Goal: Navigation & Orientation: Find specific page/section

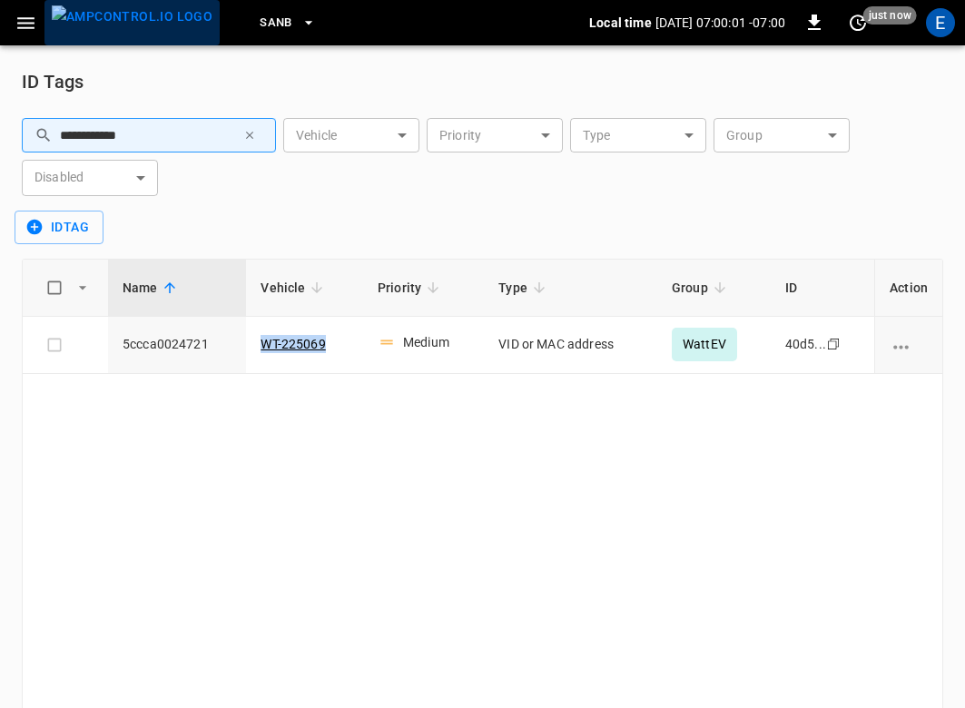
click at [145, 28] on img "menu" at bounding box center [132, 16] width 161 height 23
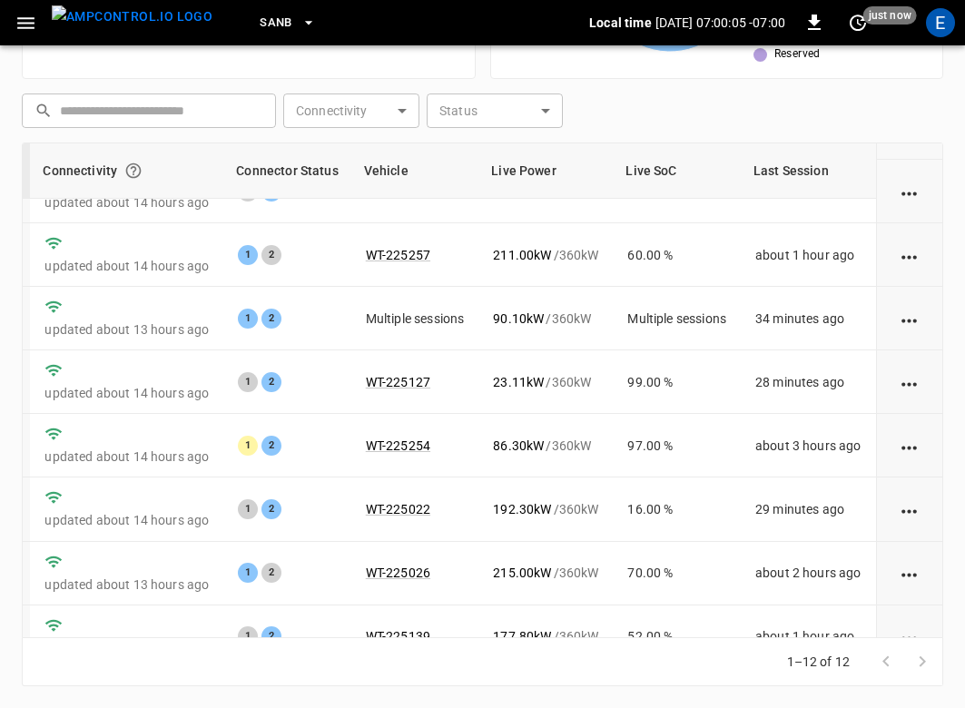
scroll to position [0, 262]
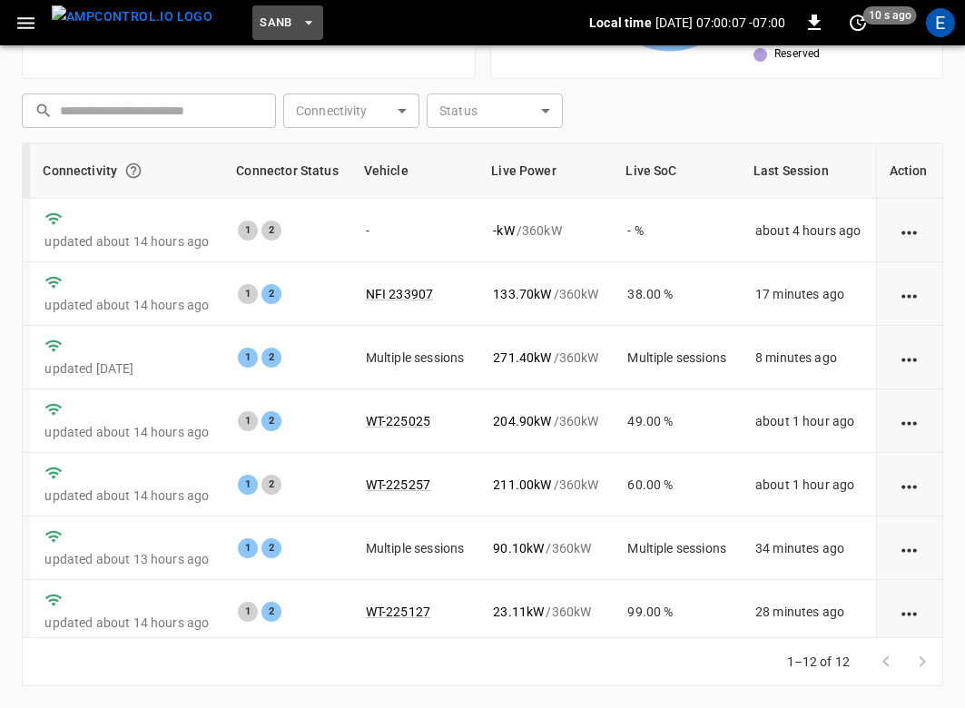
click at [260, 25] on span "SanB" at bounding box center [276, 23] width 33 height 21
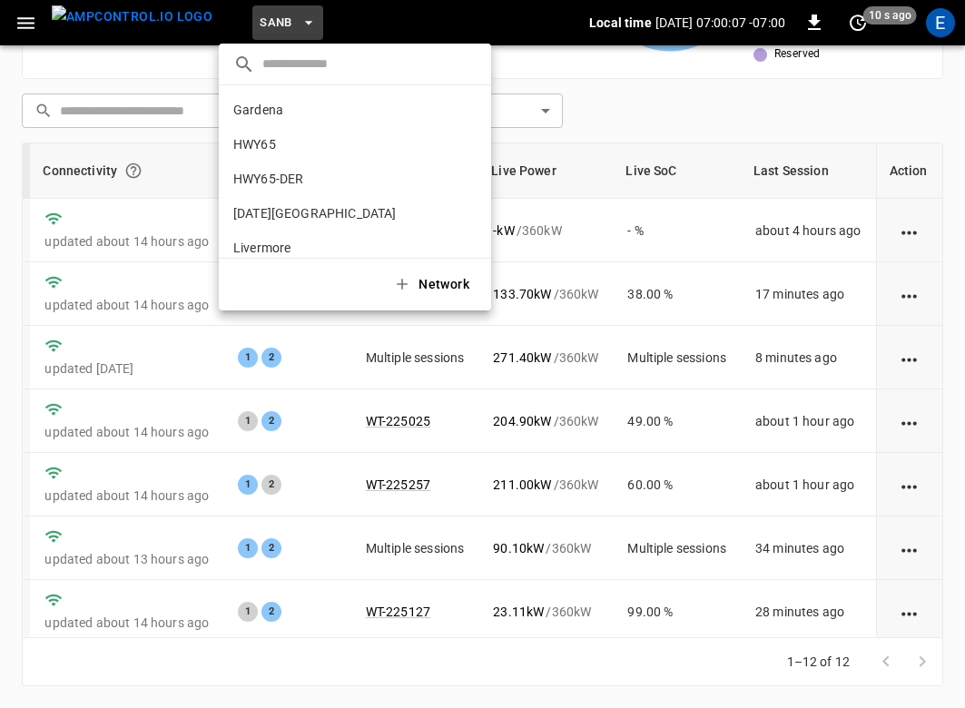
scroll to position [153, 0]
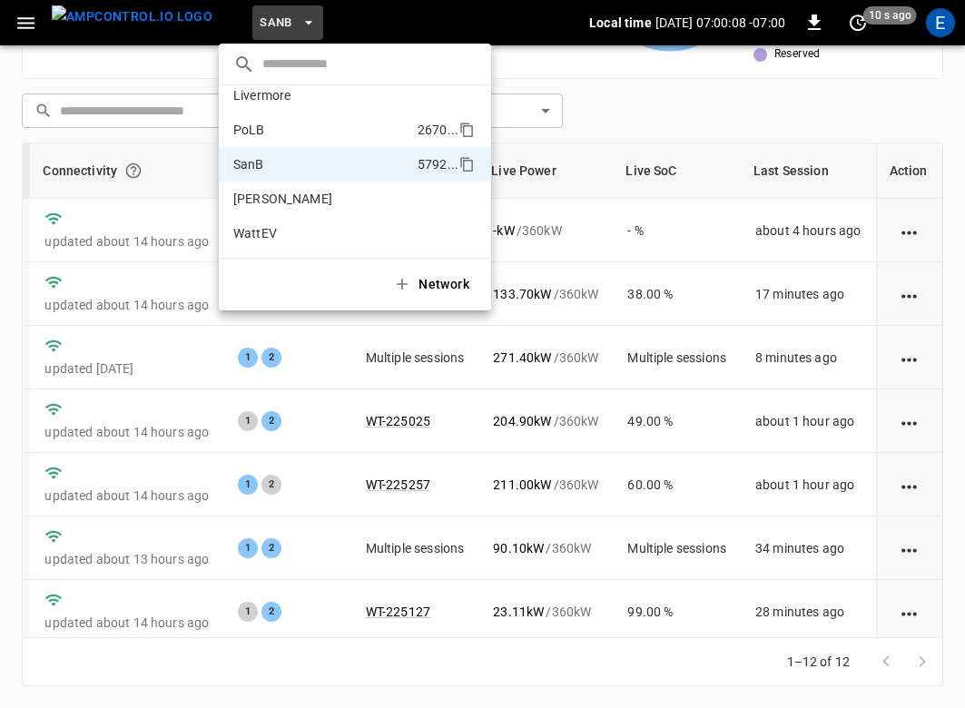
click at [278, 134] on p "PoLB" at bounding box center [321, 130] width 177 height 18
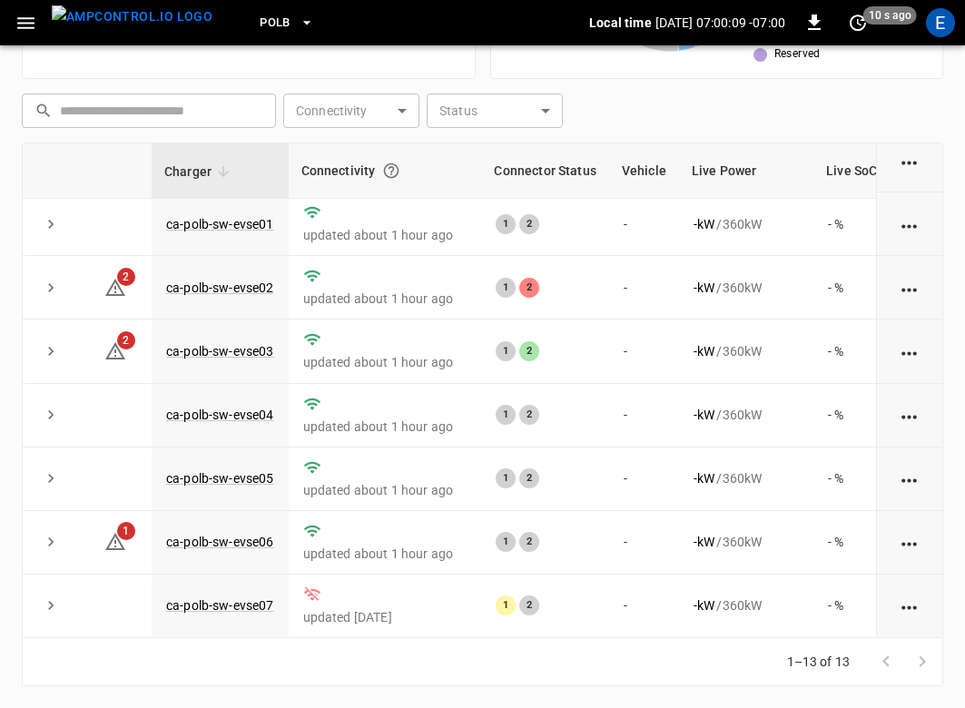
scroll to position [0, 0]
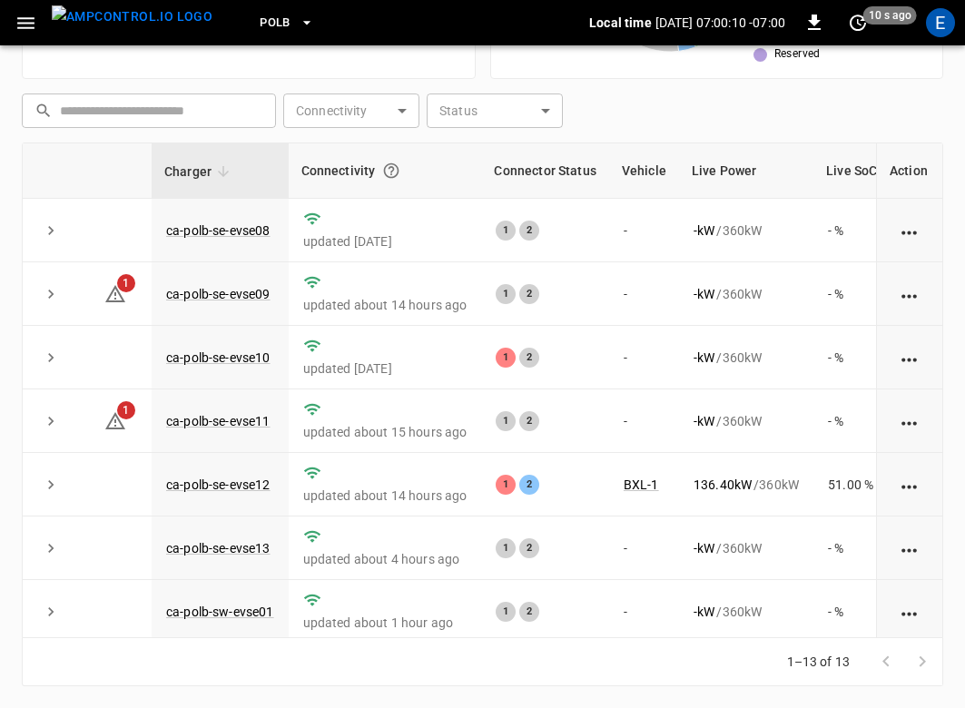
click at [259, 25] on button "PoLB" at bounding box center [286, 22] width 69 height 35
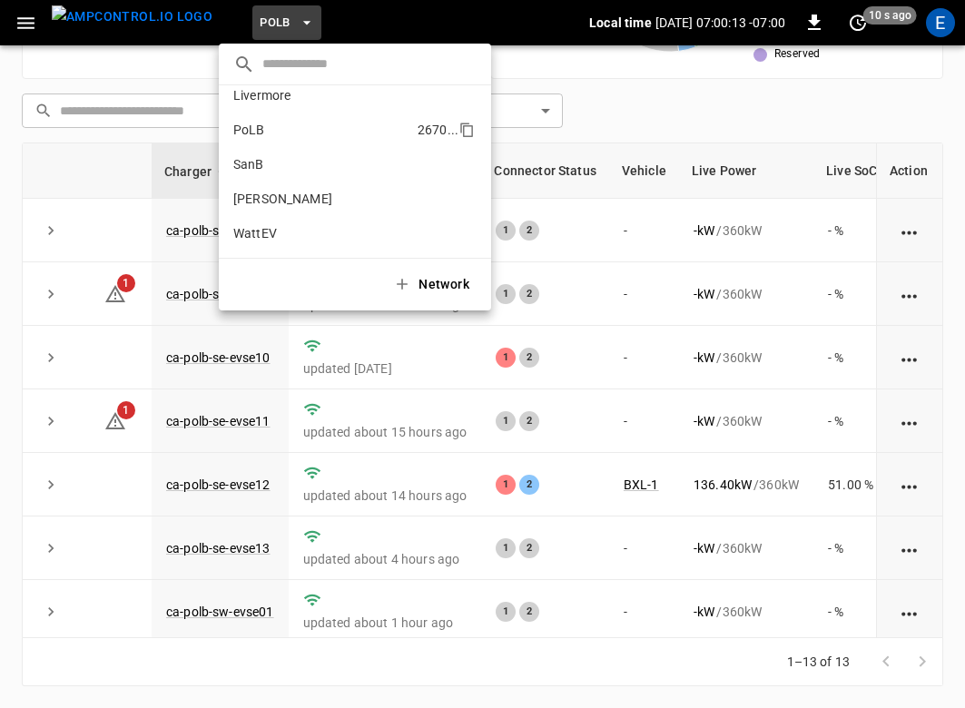
scroll to position [27, 0]
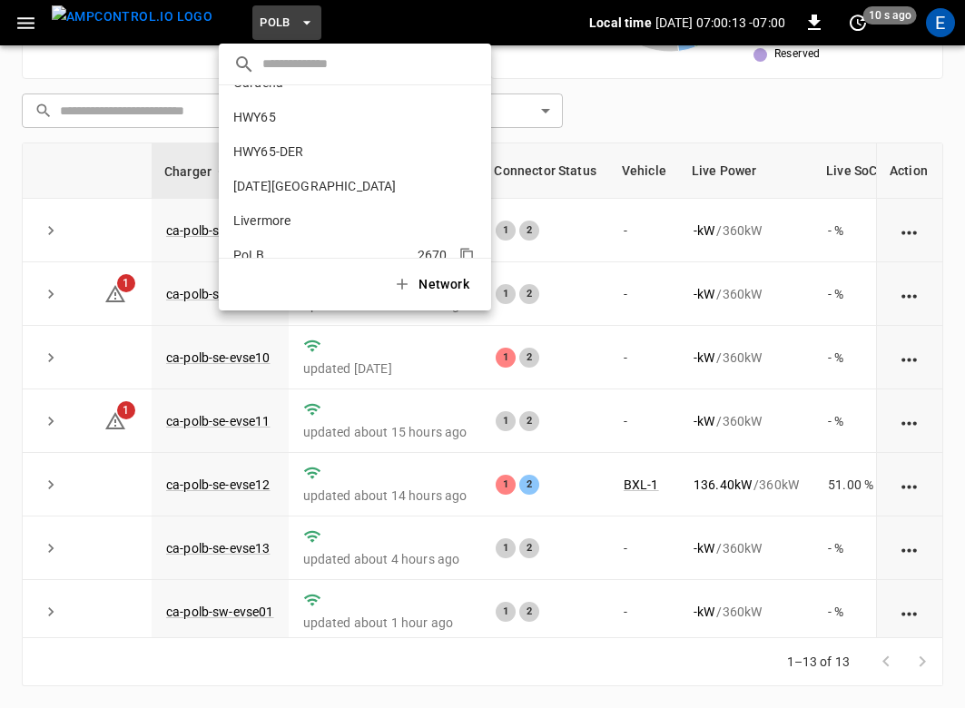
click at [291, 128] on li "HWY65 26fb ..." at bounding box center [355, 117] width 272 height 35
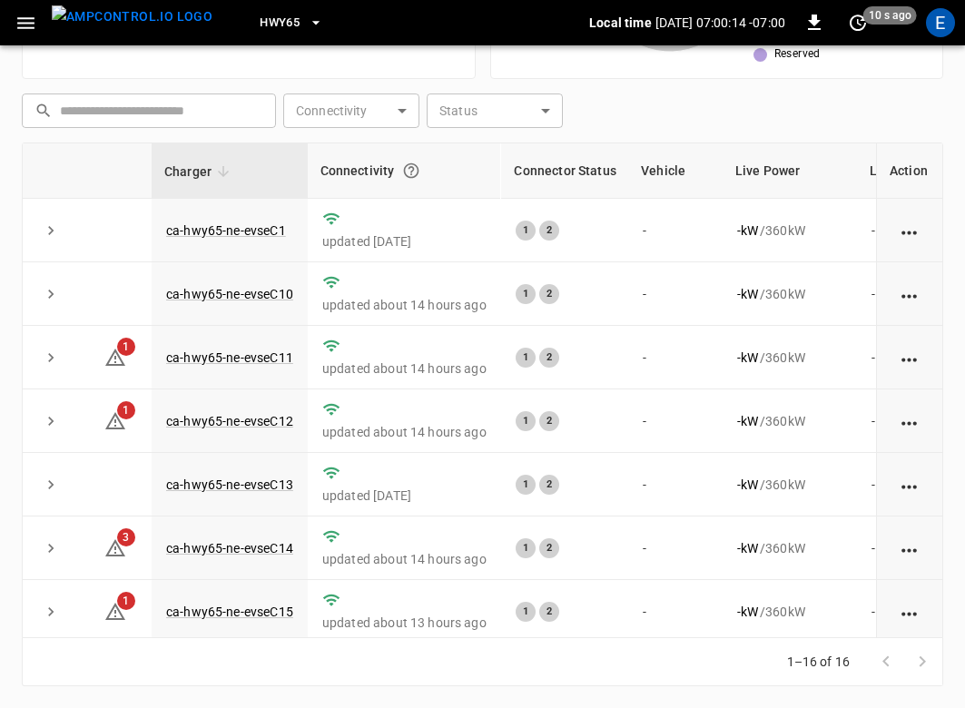
scroll to position [586, 0]
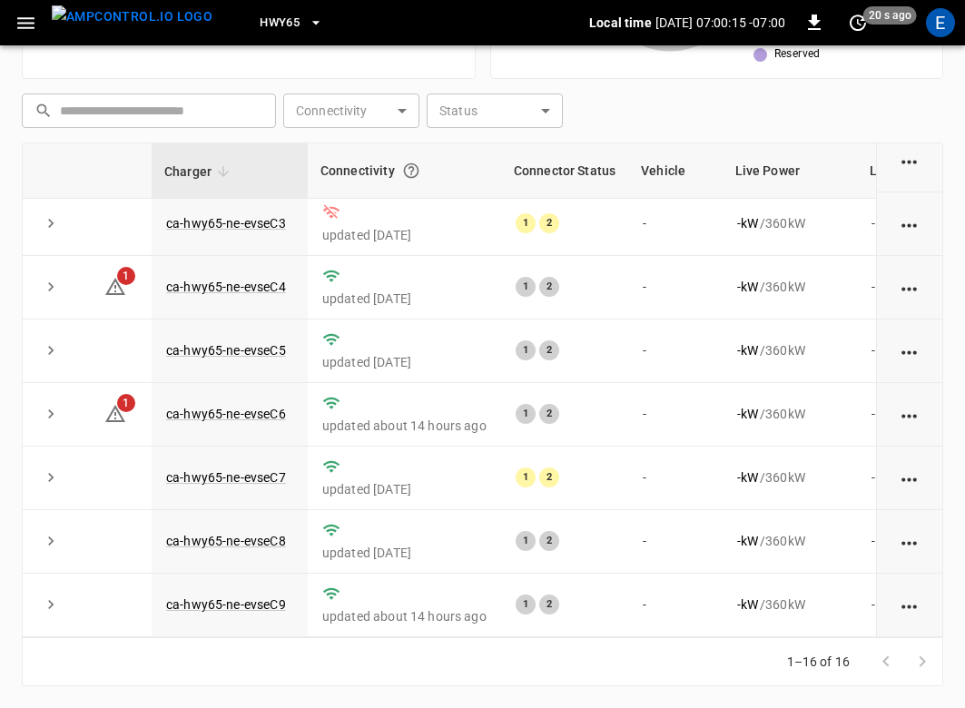
click at [265, 30] on span "HWY65" at bounding box center [280, 23] width 40 height 21
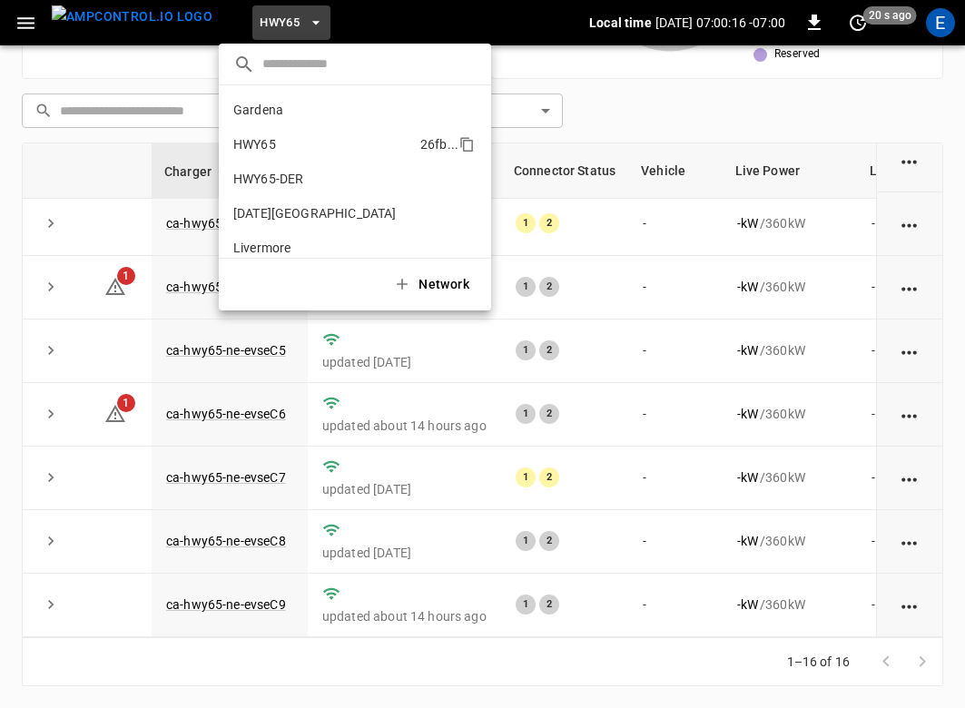
scroll to position [29, 0]
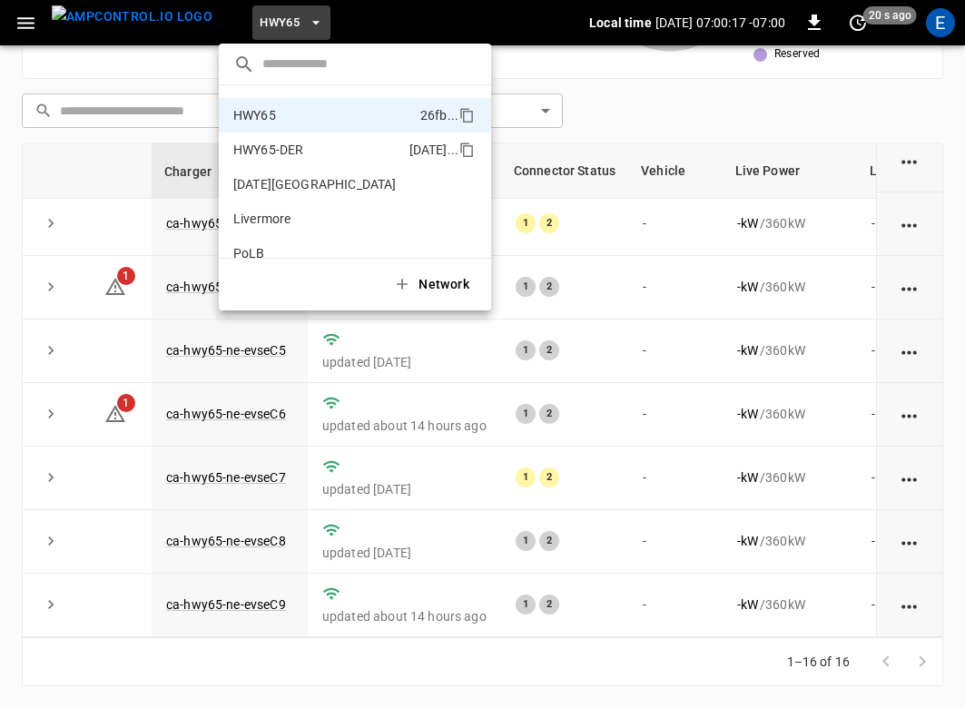
click at [344, 141] on p "HWY65-DER" at bounding box center [317, 150] width 169 height 18
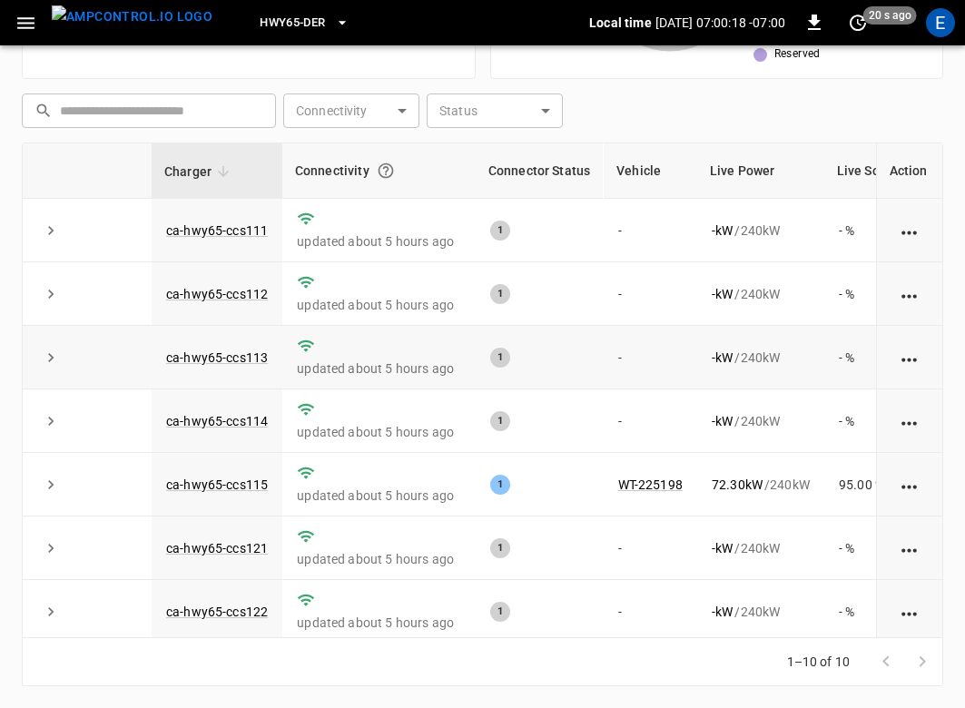
scroll to position [202, 0]
